Goal: Task Accomplishment & Management: Manage account settings

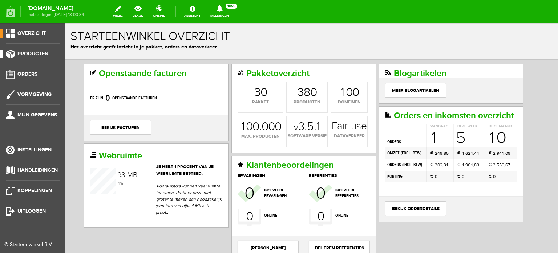
click at [39, 52] on span "Producten" at bounding box center [32, 54] width 31 height 6
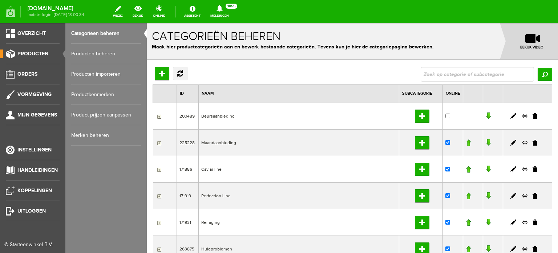
click at [95, 53] on link "Producten beheren" at bounding box center [106, 54] width 70 height 20
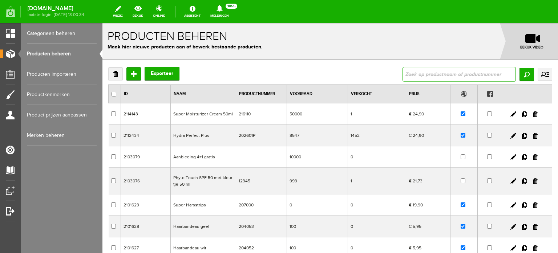
click at [409, 75] on input "text" at bounding box center [459, 74] width 113 height 15
type input "intensive de nuit"
click at [521, 74] on input "Zoeken" at bounding box center [527, 74] width 15 height 13
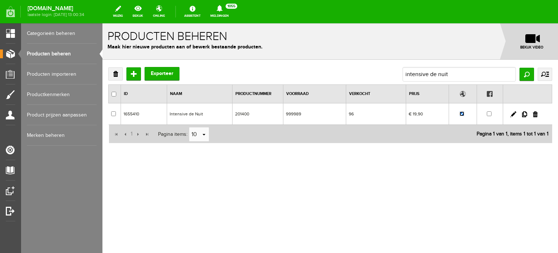
click at [462, 112] on input "checkbox" at bounding box center [462, 113] width 5 height 5
checkbox input "false"
